Goal: Navigation & Orientation: Find specific page/section

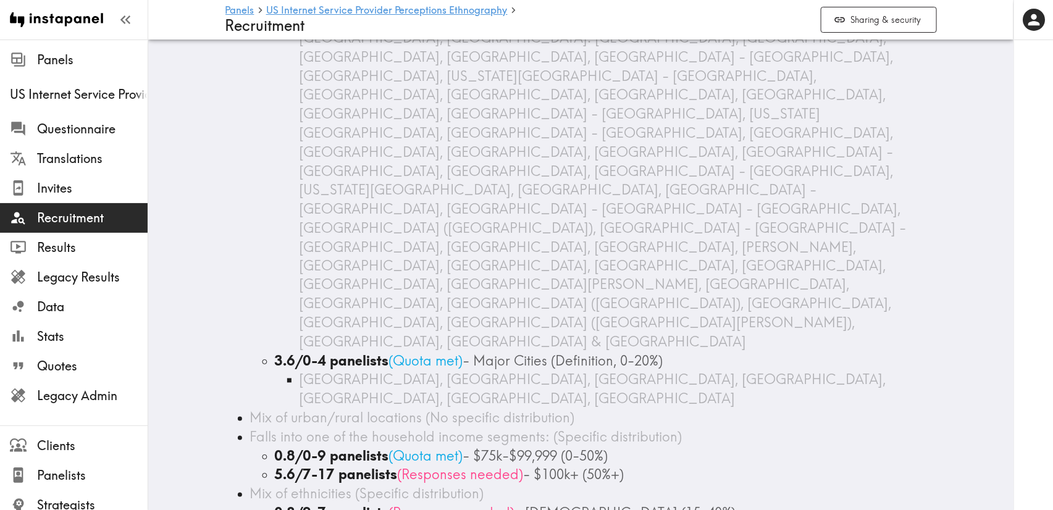
scroll to position [1005, 0]
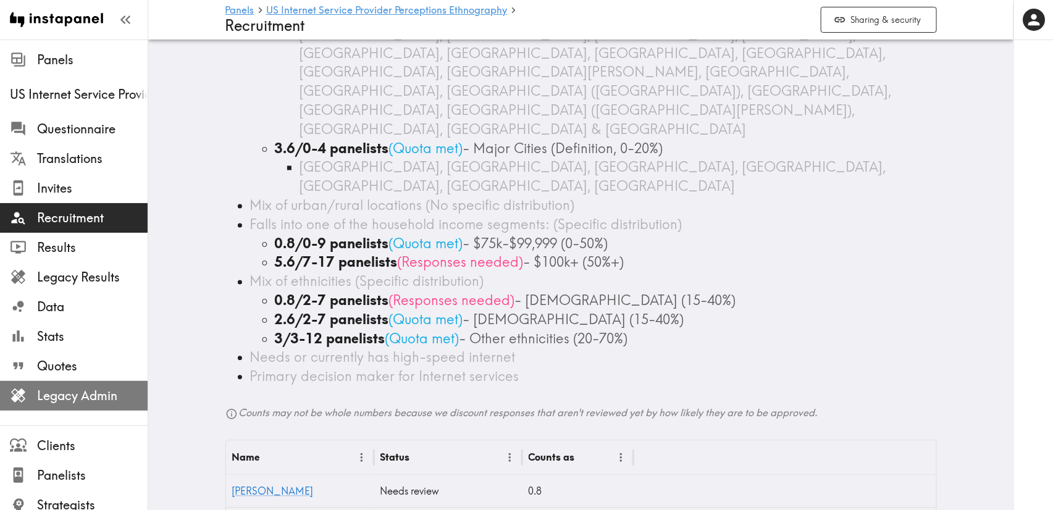
click at [90, 387] on span "Legacy Admin" at bounding box center [92, 396] width 111 height 22
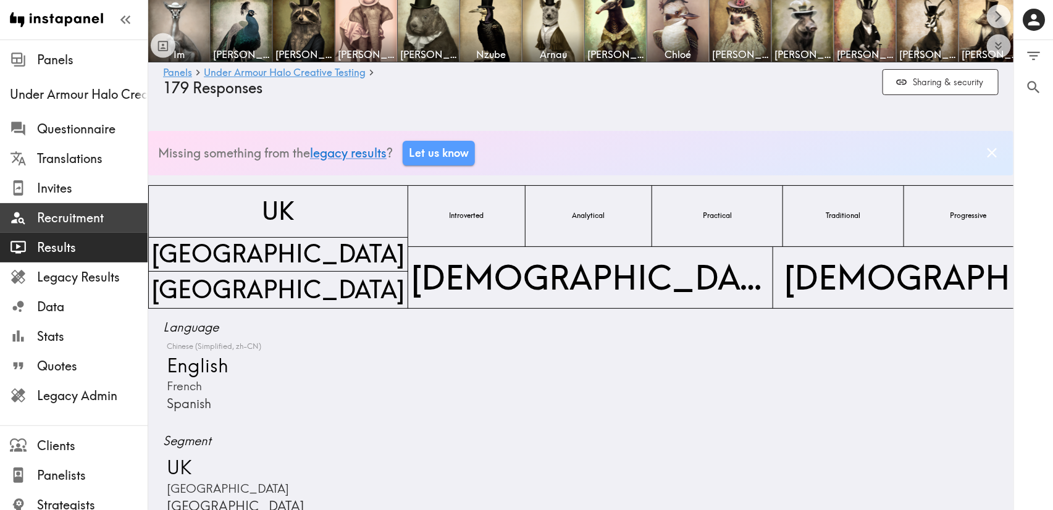
click at [88, 216] on span "Recruitment" at bounding box center [92, 217] width 111 height 17
